Goal: Task Accomplishment & Management: Manage account settings

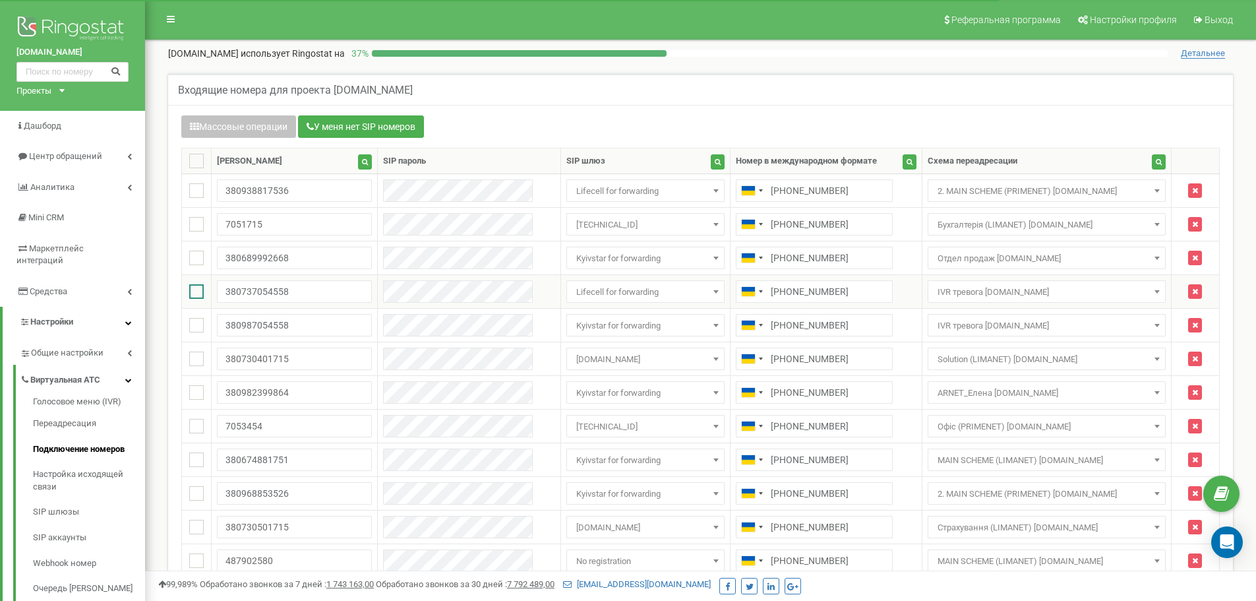
drag, startPoint x: 196, startPoint y: 294, endPoint x: 197, endPoint y: 307, distance: 13.3
click at [196, 294] on ins at bounding box center [196, 291] width 15 height 15
checkbox input "true"
click at [199, 320] on ins at bounding box center [196, 325] width 15 height 15
checkbox input "true"
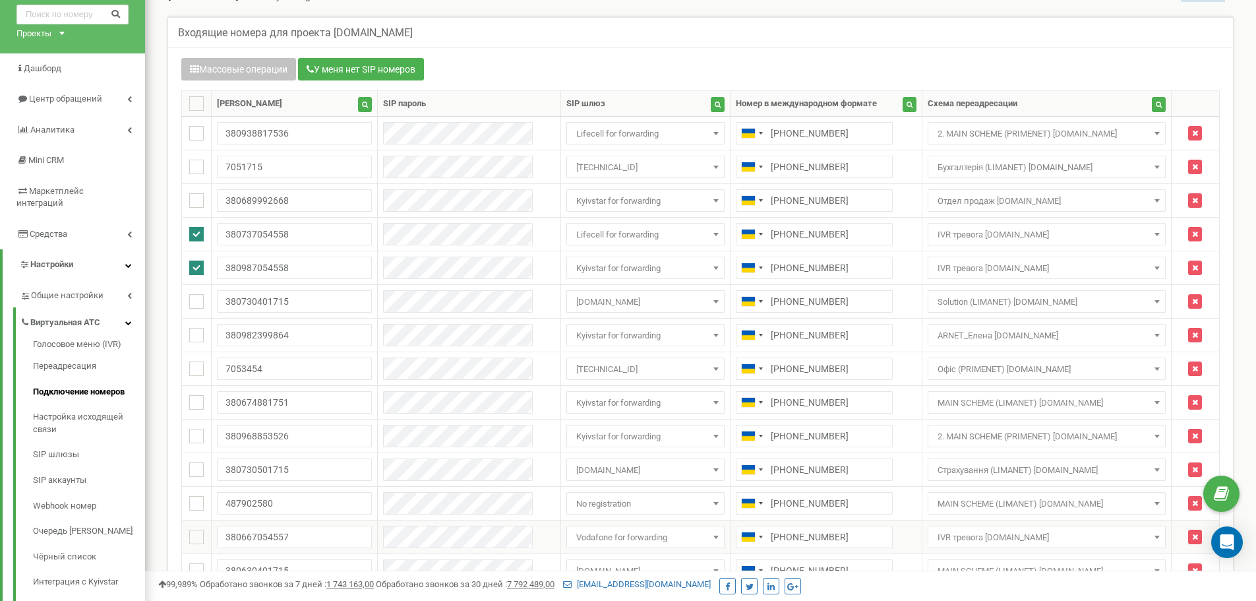
scroll to position [132, 0]
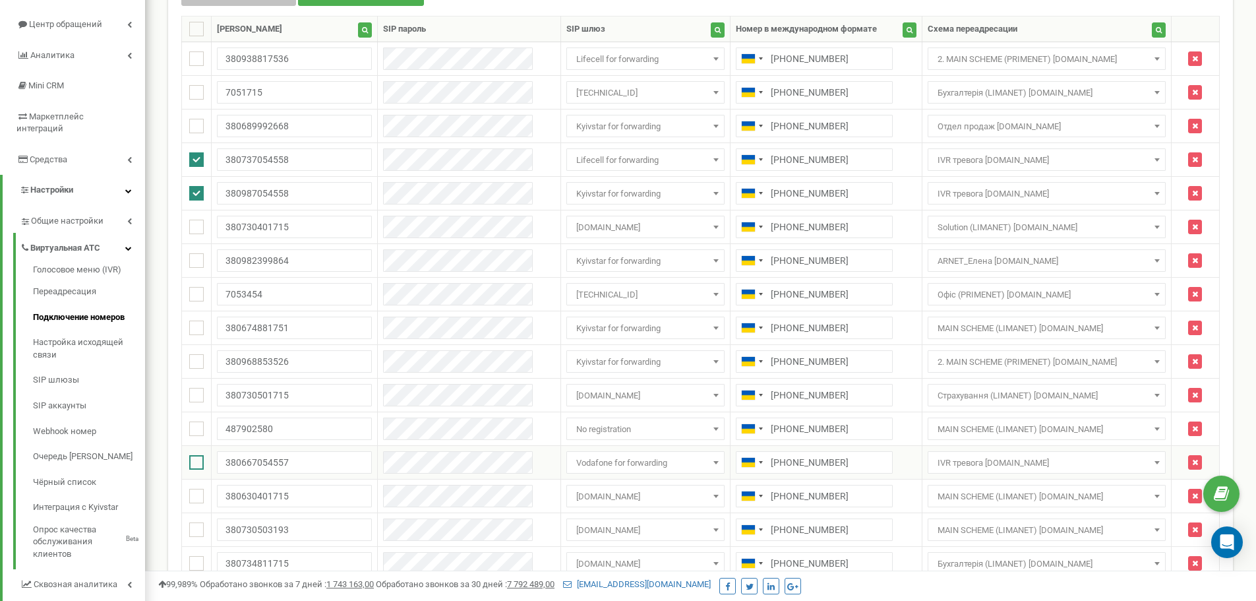
click at [192, 460] on ins at bounding box center [196, 462] width 15 height 15
checkbox input "true"
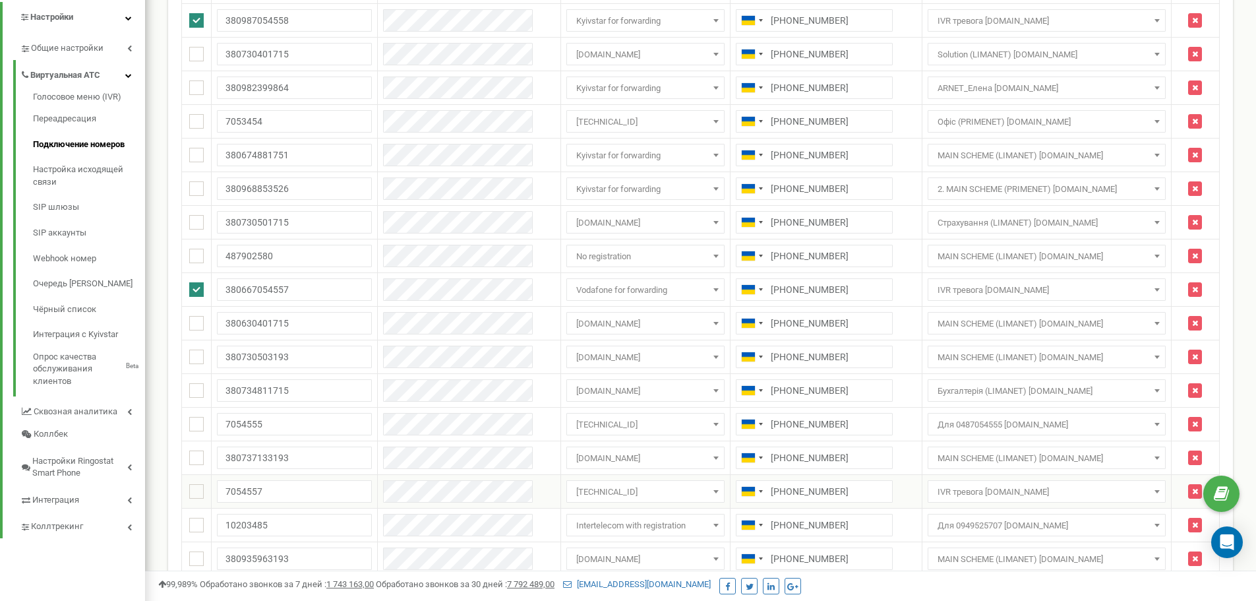
scroll to position [330, 0]
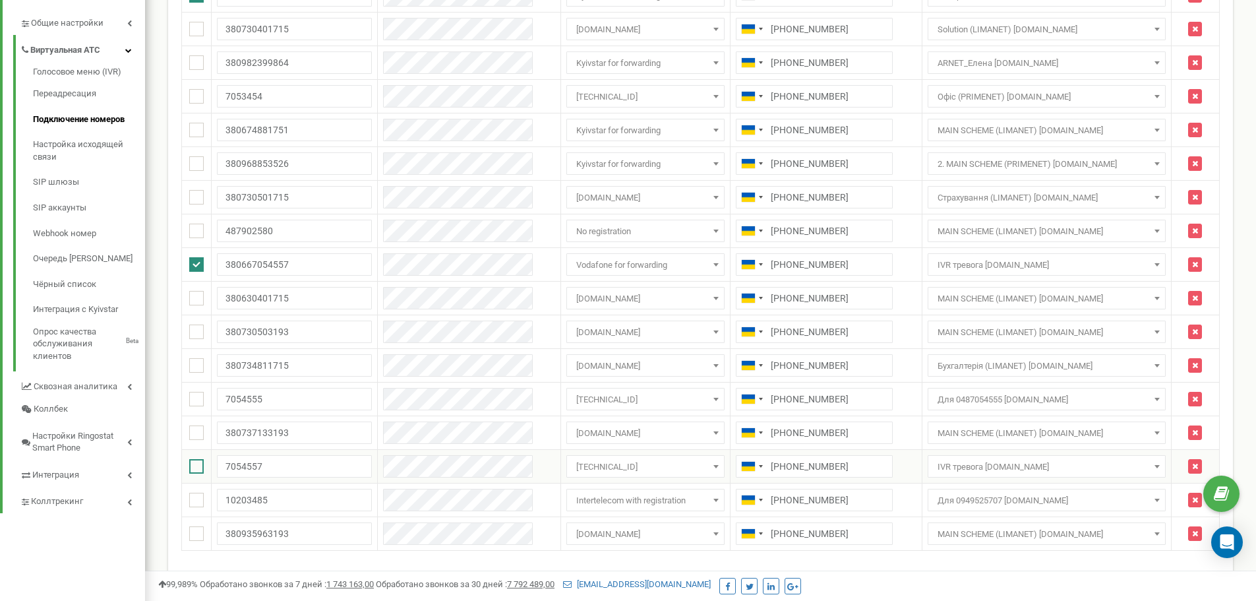
click at [198, 460] on ins at bounding box center [196, 466] width 15 height 15
checkbox input "true"
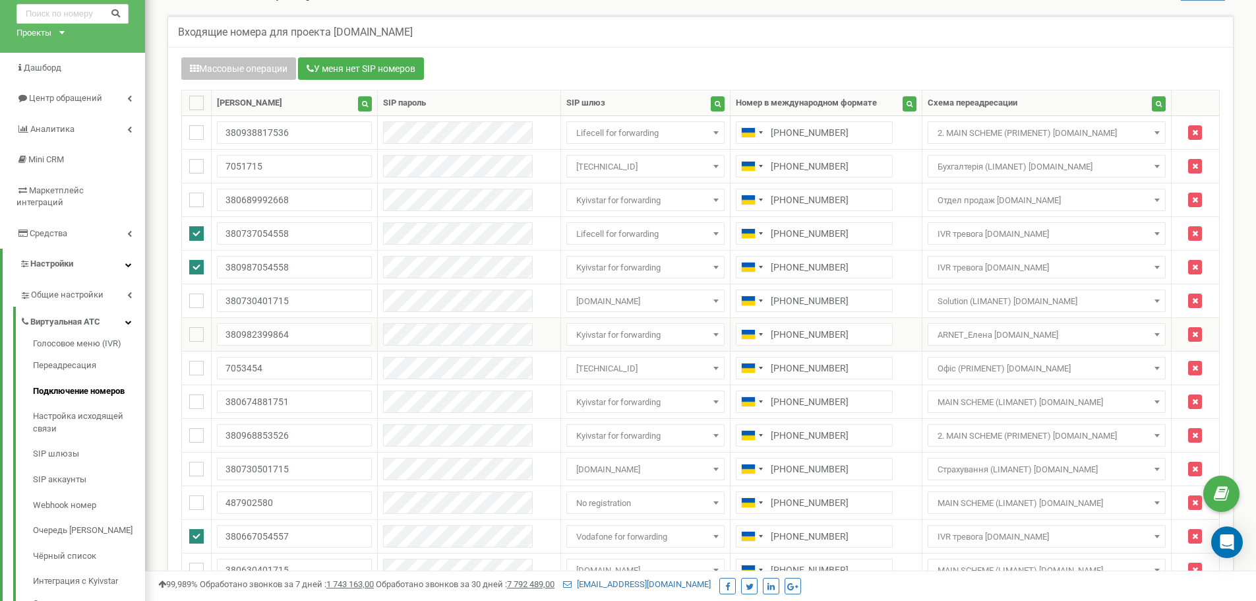
scroll to position [0, 0]
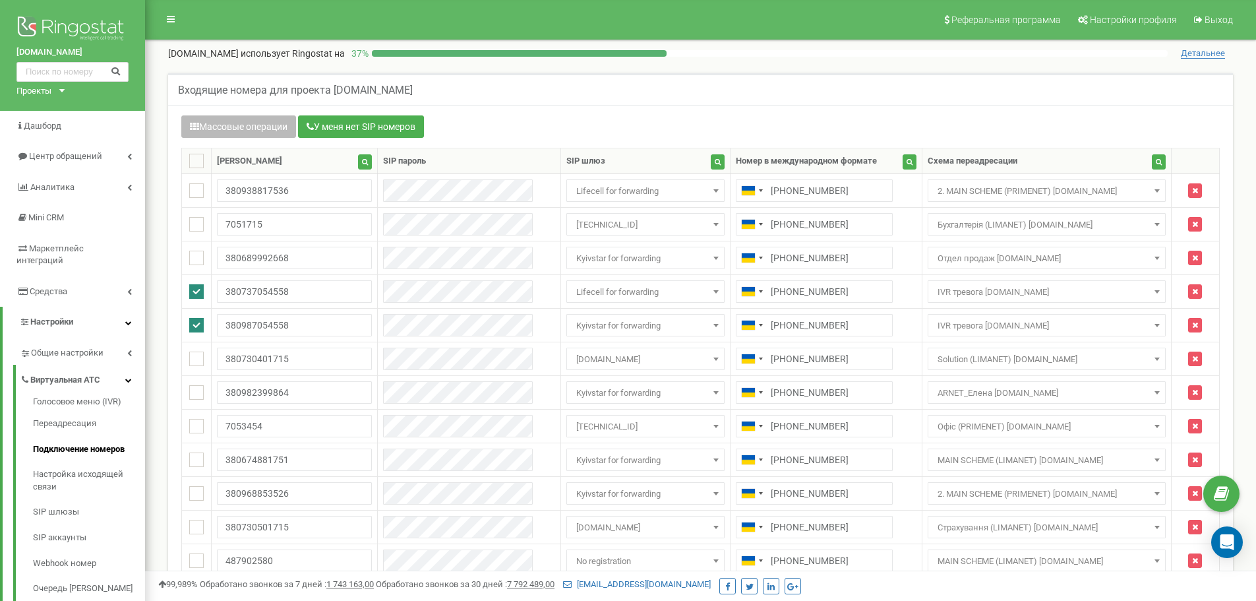
click at [266, 124] on button "Массовые операции" at bounding box center [238, 126] width 115 height 22
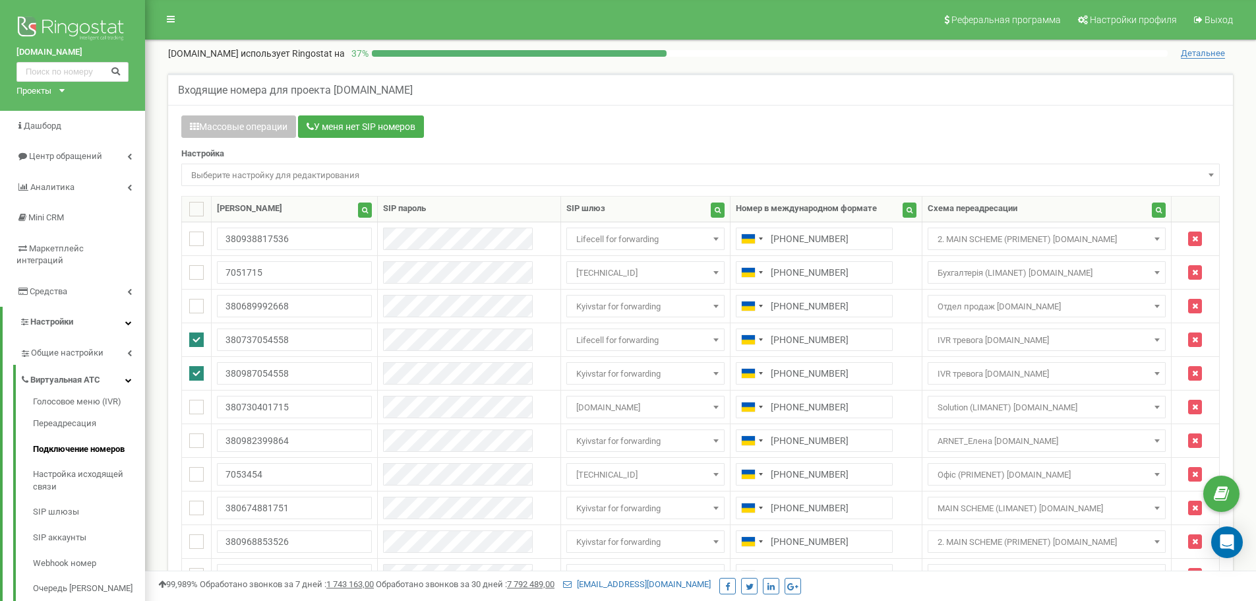
click at [254, 169] on span "Выберите настройку для редактирования" at bounding box center [700, 175] width 1029 height 18
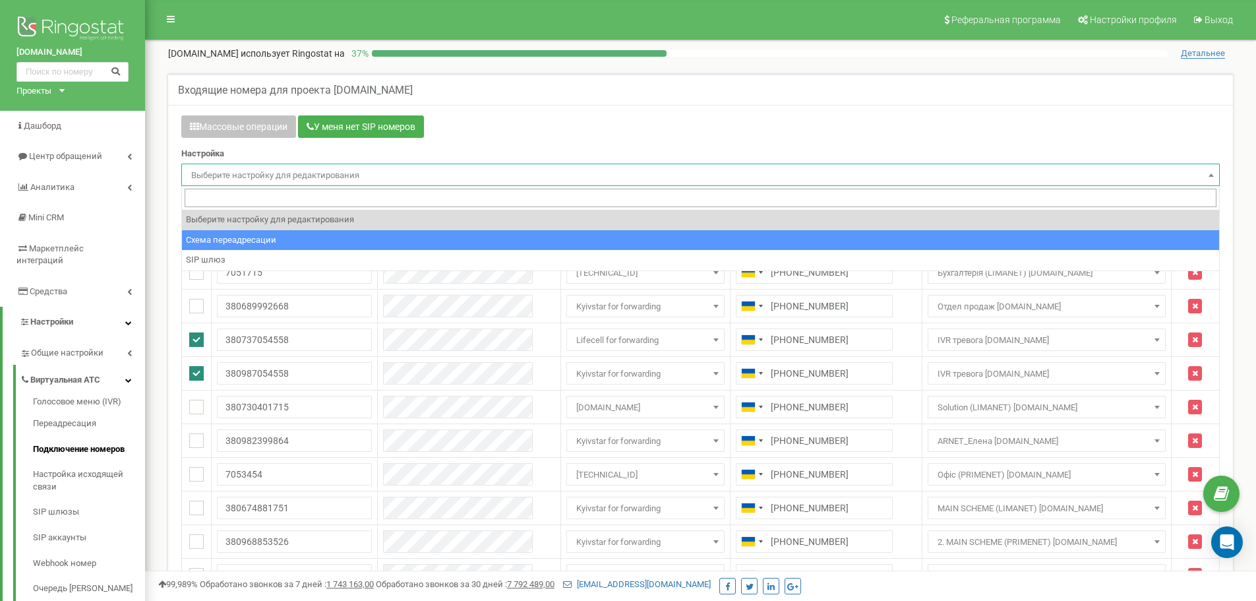
select select "project_scheme_id"
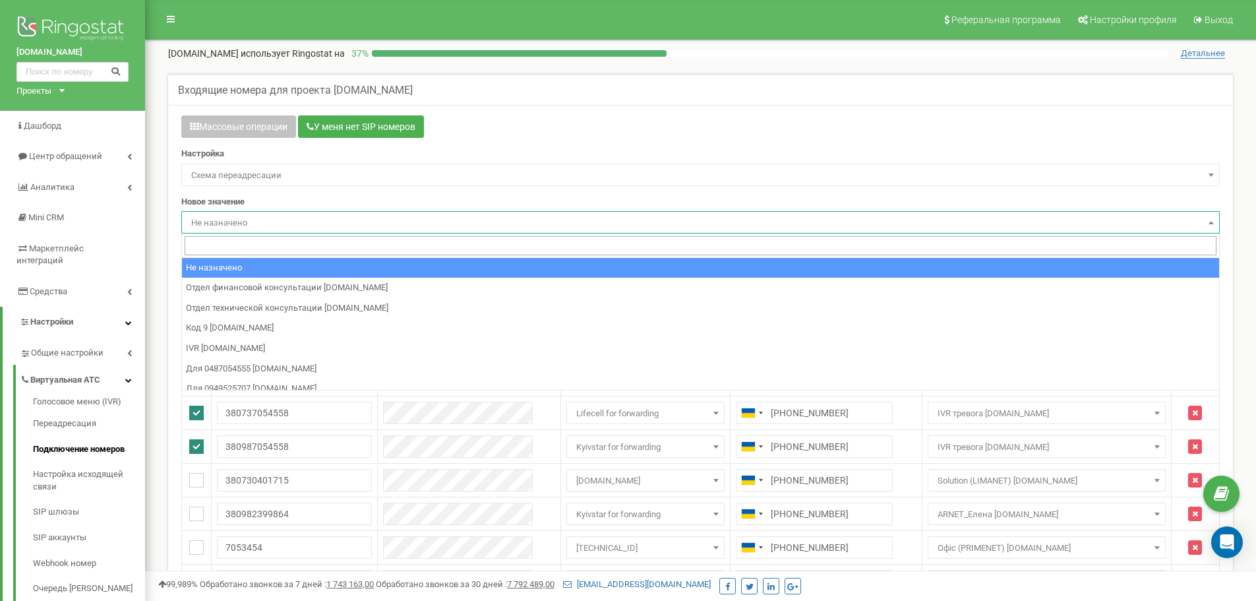
click at [251, 224] on span "Не назначено" at bounding box center [700, 223] width 1029 height 18
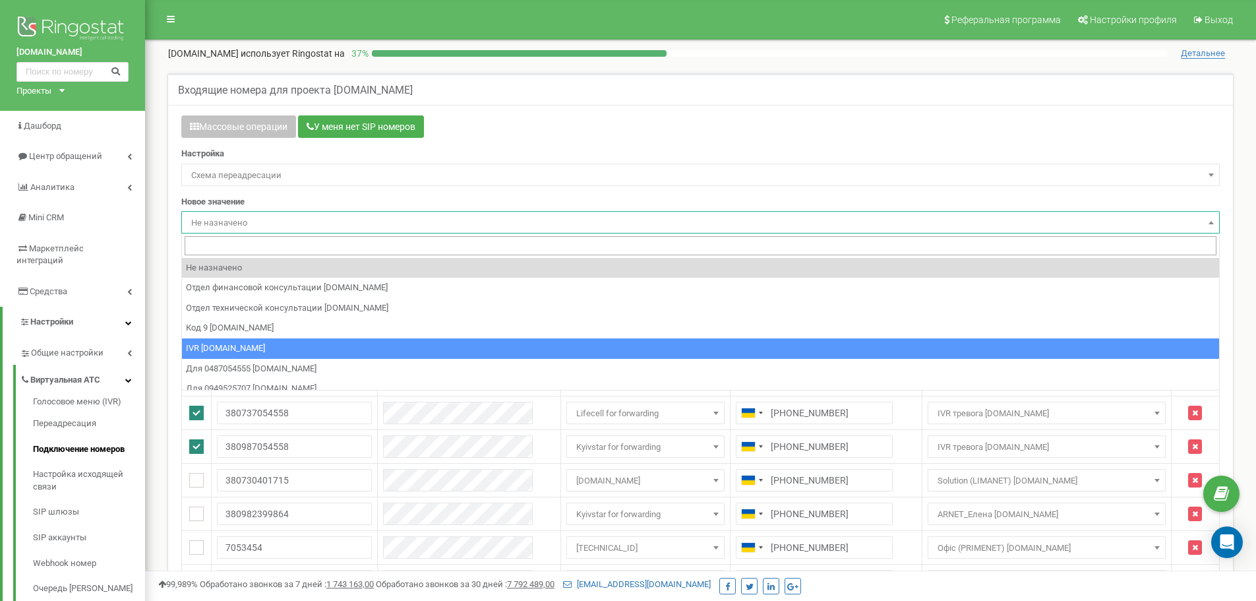
select select "73717"
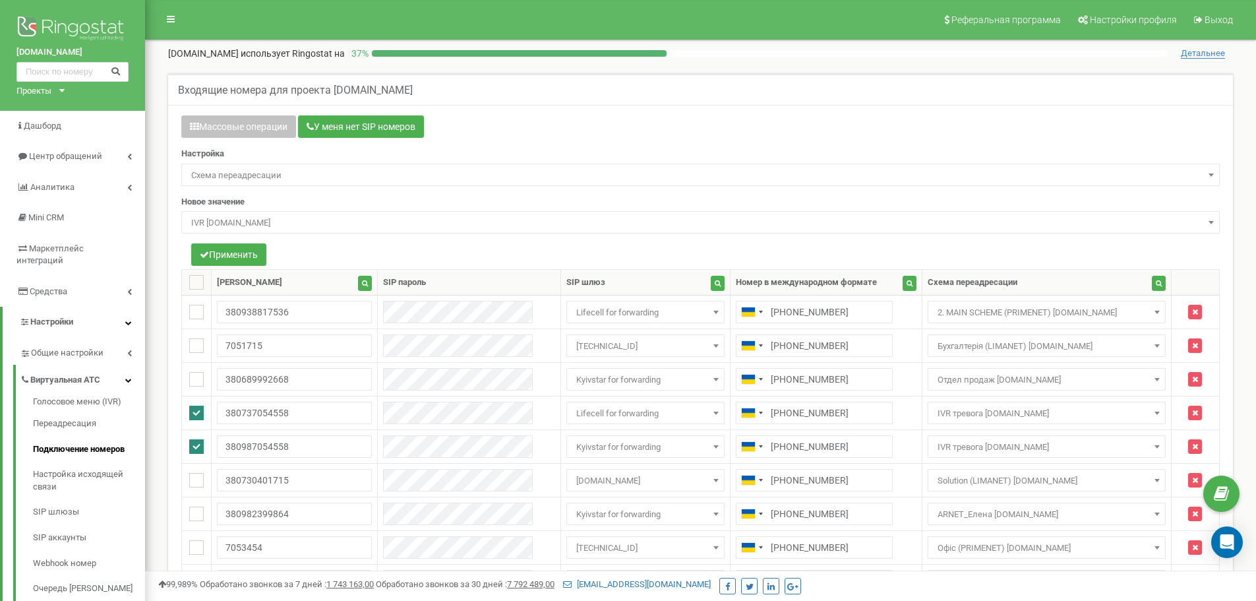
click at [246, 266] on div "Применить" at bounding box center [228, 256] width 75 height 26
click at [246, 251] on button "Применить" at bounding box center [228, 254] width 75 height 22
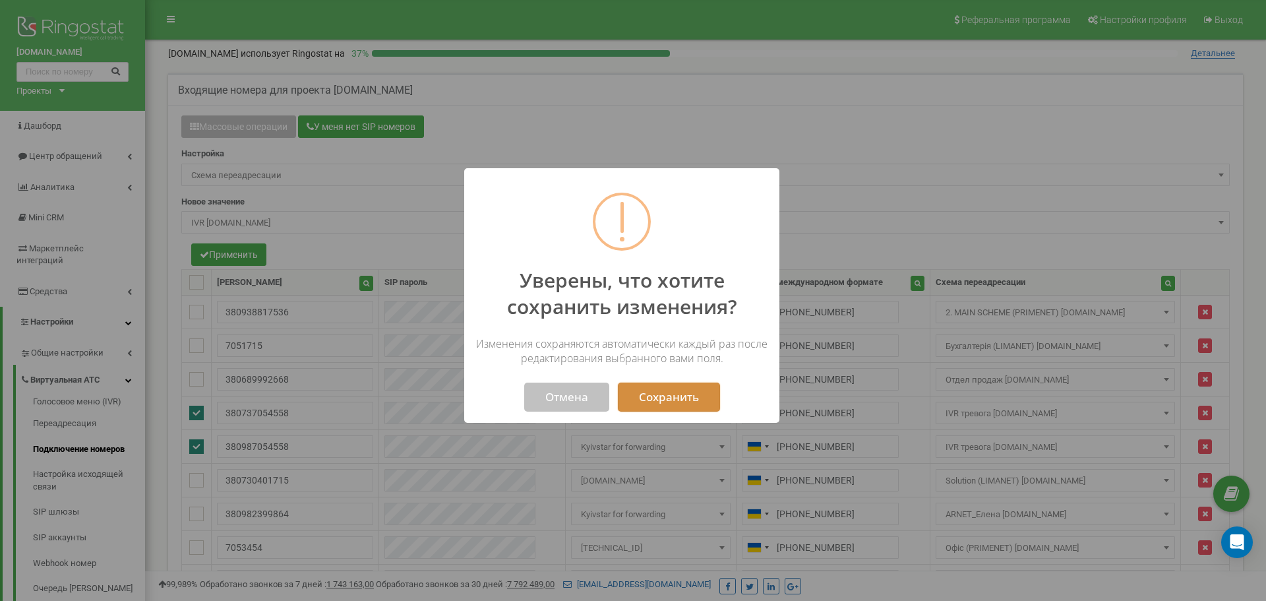
click at [674, 397] on button "Сохранить" at bounding box center [669, 396] width 102 height 29
select select "73717"
